Goal: Information Seeking & Learning: Learn about a topic

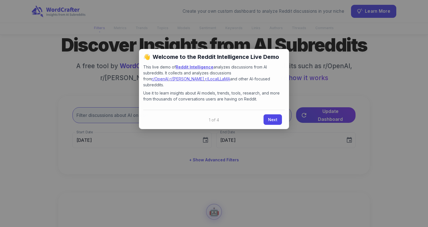
scroll to position [26, 0]
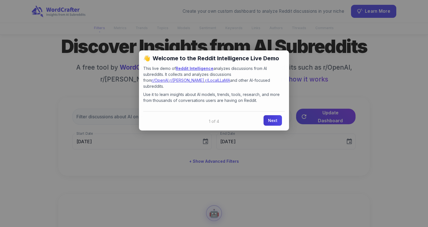
click at [271, 115] on link "Next" at bounding box center [273, 120] width 18 height 10
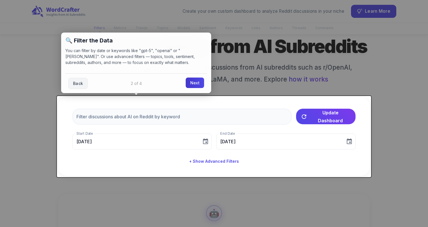
click at [193, 85] on link "Next" at bounding box center [195, 83] width 18 height 10
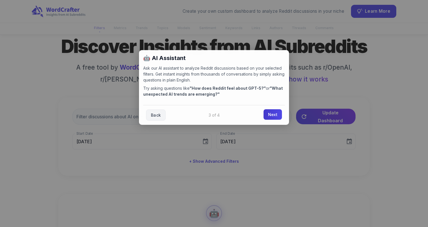
click at [270, 112] on link "Next" at bounding box center [273, 114] width 18 height 10
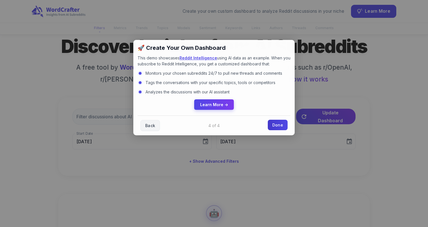
click at [281, 123] on link "Done" at bounding box center [278, 125] width 20 height 10
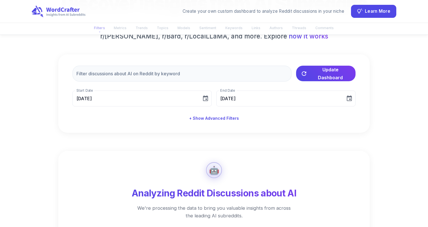
scroll to position [73, 0]
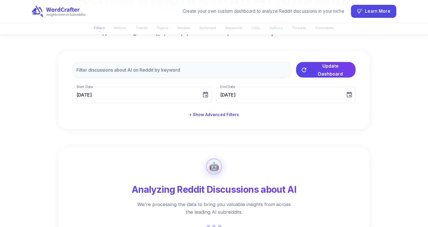
click at [145, 28] on h6 "A free tool by WordCrafter that analyzes discussions from AI subreddits such as…" at bounding box center [213, 26] width 283 height 21
click at [373, 14] on span "Learn More" at bounding box center [377, 11] width 25 height 8
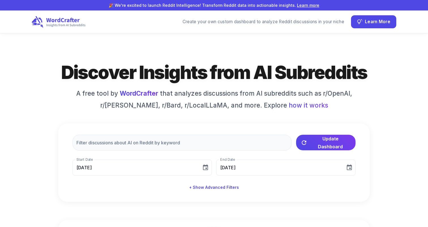
type input "[DATE]"
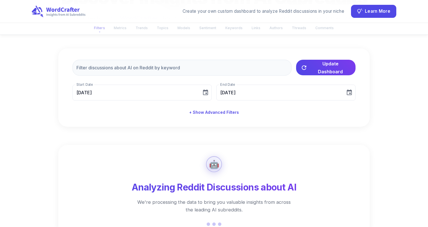
scroll to position [75, 0]
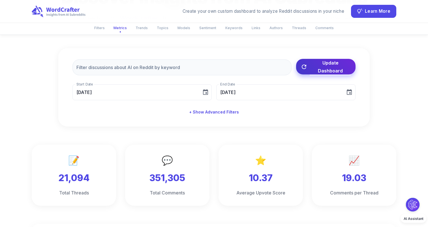
click at [322, 68] on span "Update Dashboard" at bounding box center [330, 67] width 41 height 16
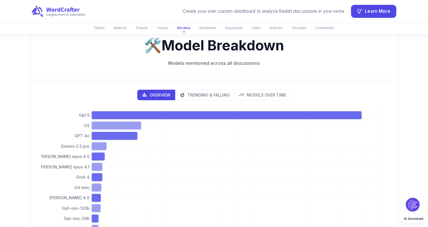
scroll to position [942, 0]
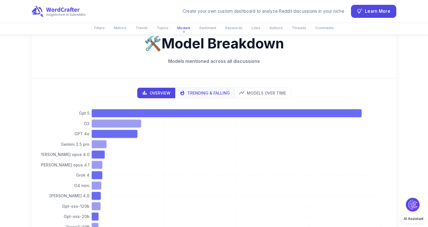
click at [204, 93] on p "Trending & Falling" at bounding box center [208, 93] width 42 height 6
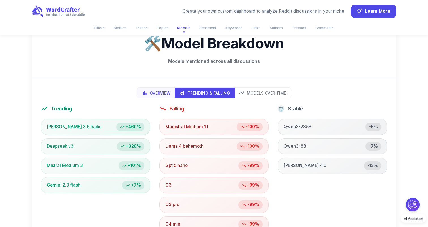
click at [170, 91] on p "Overview" at bounding box center [160, 93] width 21 height 6
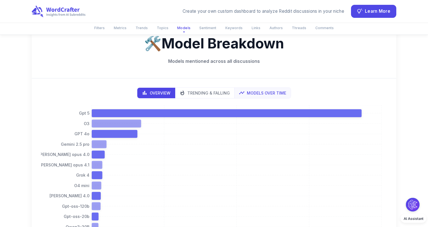
click at [264, 89] on button "Models Over Time" at bounding box center [262, 93] width 56 height 10
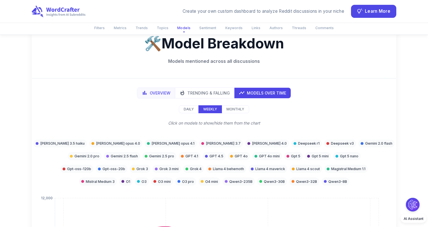
click at [146, 95] on icon "bar chart" at bounding box center [145, 93] width 6 height 6
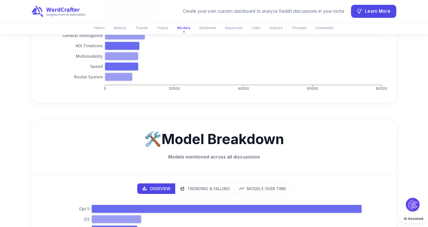
scroll to position [835, 0]
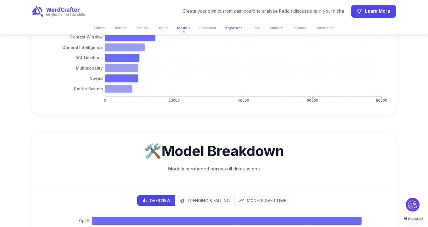
click at [232, 27] on button "Keywords" at bounding box center [234, 27] width 24 height 9
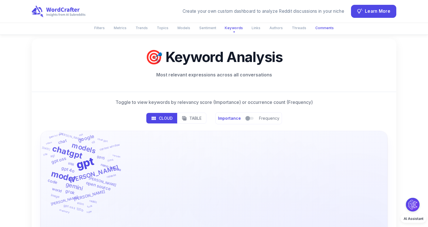
click at [324, 26] on button "Comments" at bounding box center [324, 27] width 25 height 9
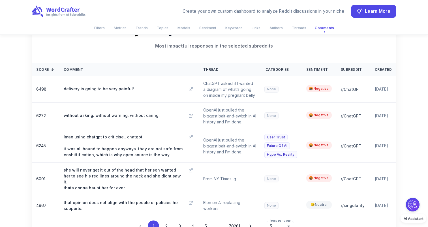
scroll to position [2760, 0]
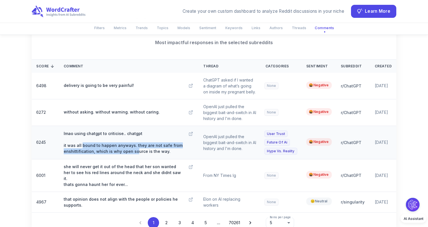
drag, startPoint x: 81, startPoint y: 135, endPoint x: 135, endPoint y: 139, distance: 54.3
click at [135, 139] on p "lmao using chatgpt to criticise.. chatgpt it was all bound to happen anyways. t…" at bounding box center [123, 143] width 119 height 24
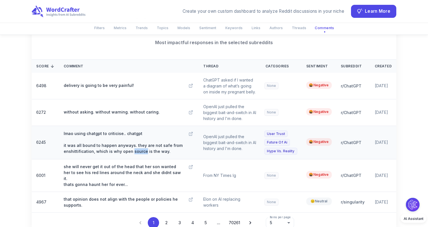
click at [135, 139] on p "lmao using chatgpt to criticise.. chatgpt it was all bound to happen anyways. t…" at bounding box center [123, 143] width 119 height 24
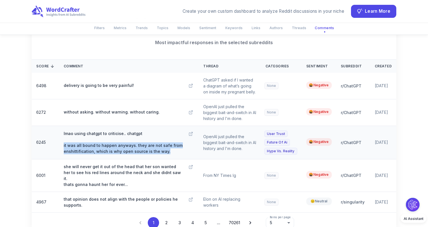
click at [135, 139] on p "lmao using chatgpt to criticise.. chatgpt it was all bound to happen anyways. t…" at bounding box center [123, 143] width 119 height 24
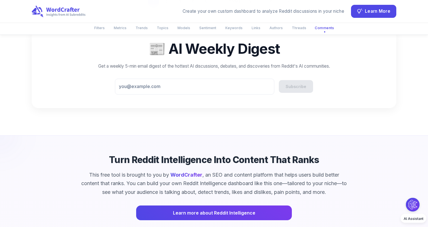
scroll to position [2992, 0]
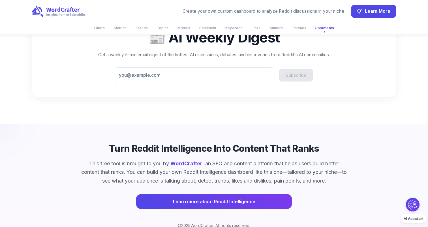
click at [134, 142] on div "Turn Reddit Intelligence Into Content That Ranks This free tool is brought to y…" at bounding box center [214, 185] width 326 height 87
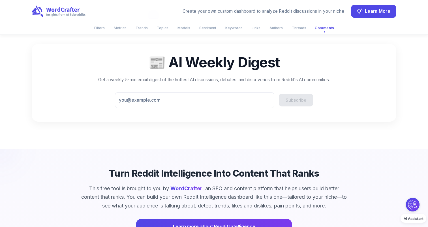
scroll to position [2966, 0]
